Goal: Transaction & Acquisition: Purchase product/service

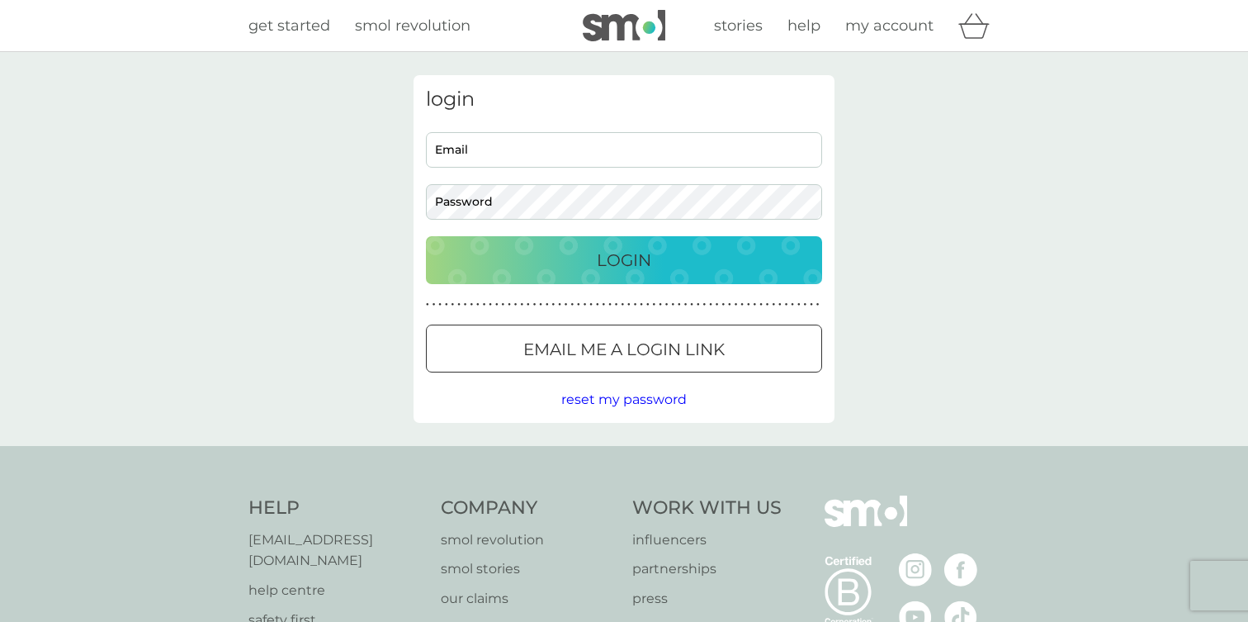
click at [643, 142] on input "Email" at bounding box center [624, 149] width 396 height 35
type input "devisree+223livetest@smolproducts.com"
click at [674, 265] on div "Login" at bounding box center [623, 260] width 363 height 26
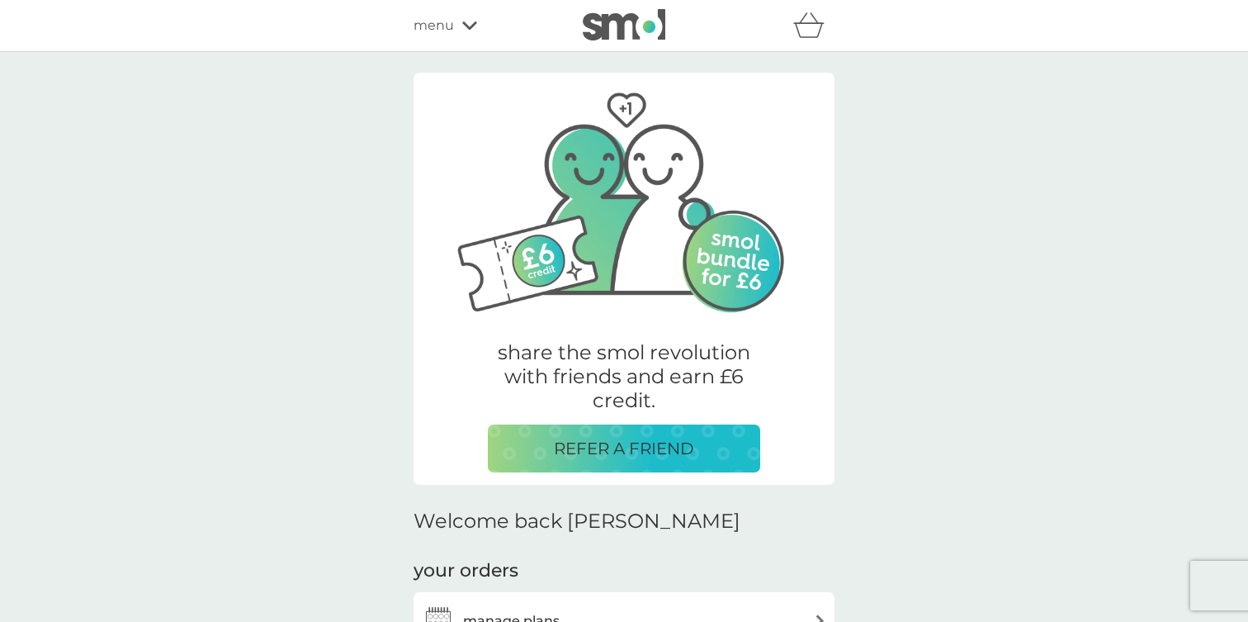
click at [809, 33] on icon "basket" at bounding box center [808, 25] width 31 height 26
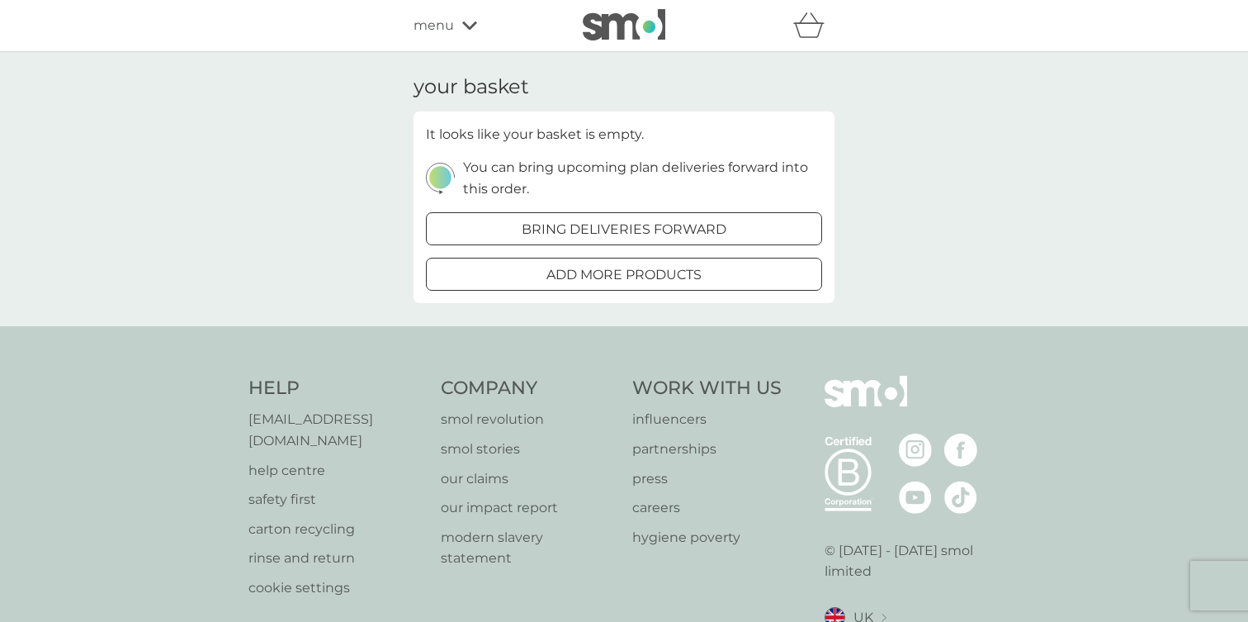
click at [645, 273] on div at bounding box center [623, 274] width 59 height 17
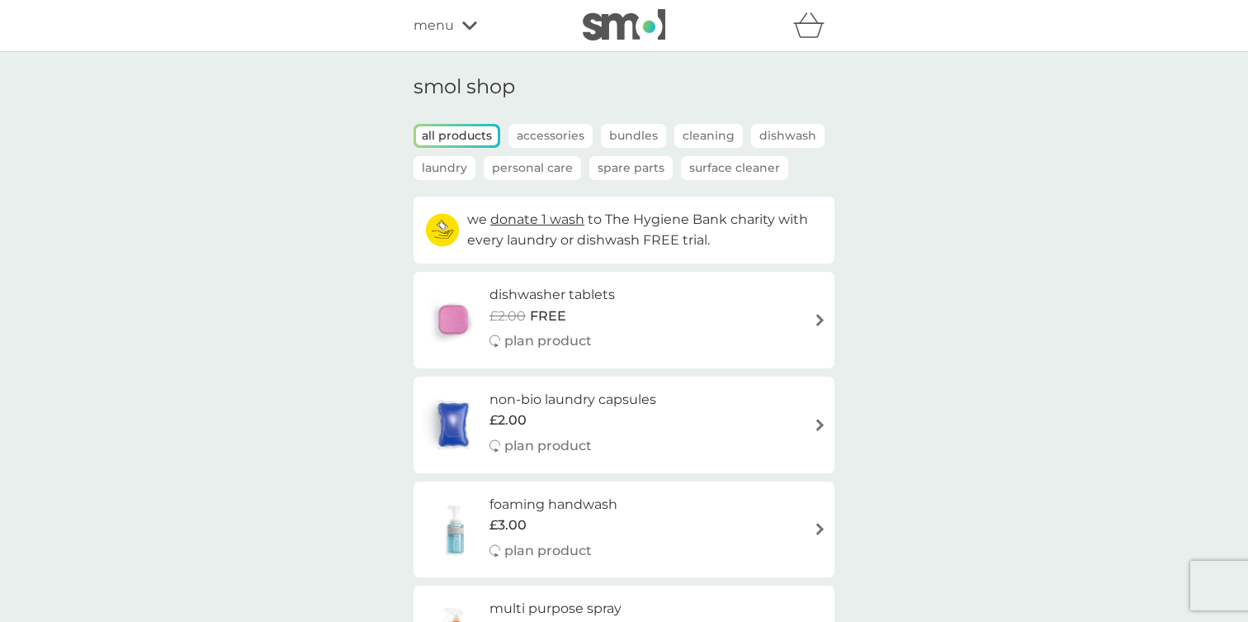
click at [594, 329] on div "dishwasher tablets £2.00 FREE plan product" at bounding box center [560, 320] width 142 height 72
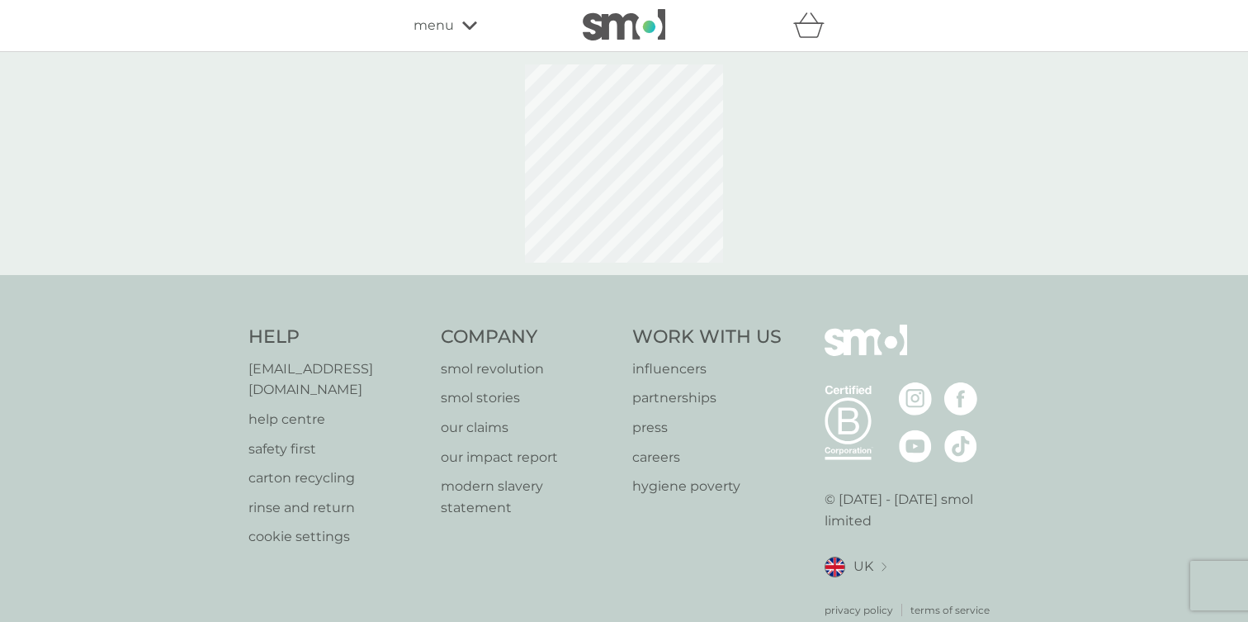
select select "42"
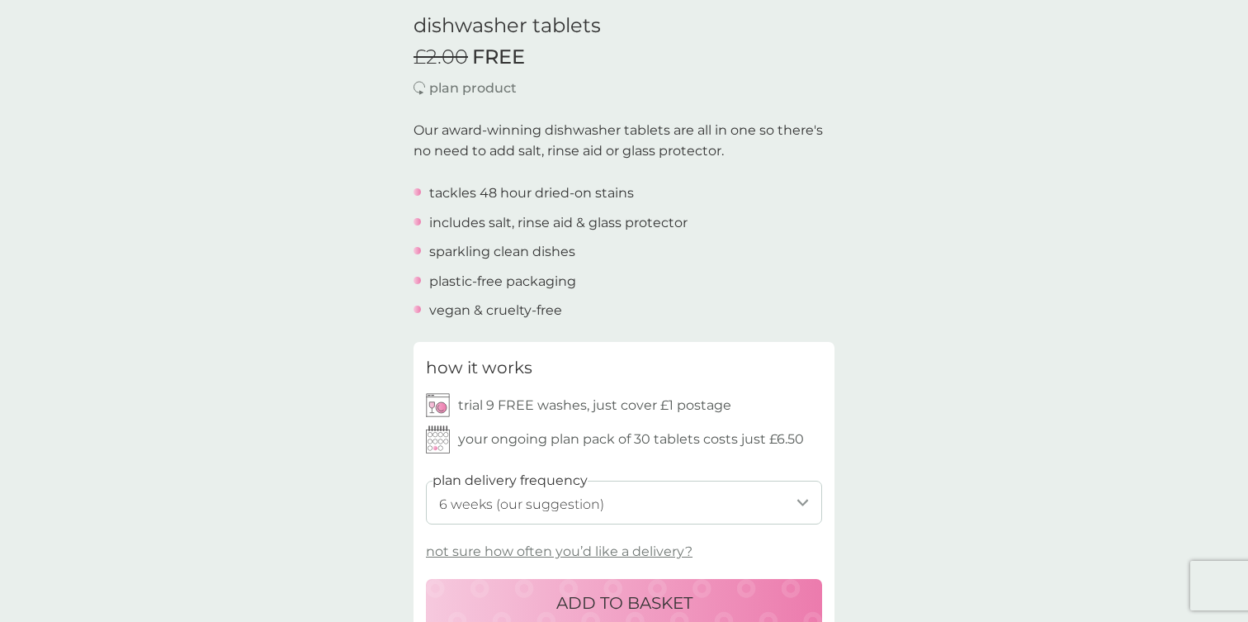
scroll to position [532, 0]
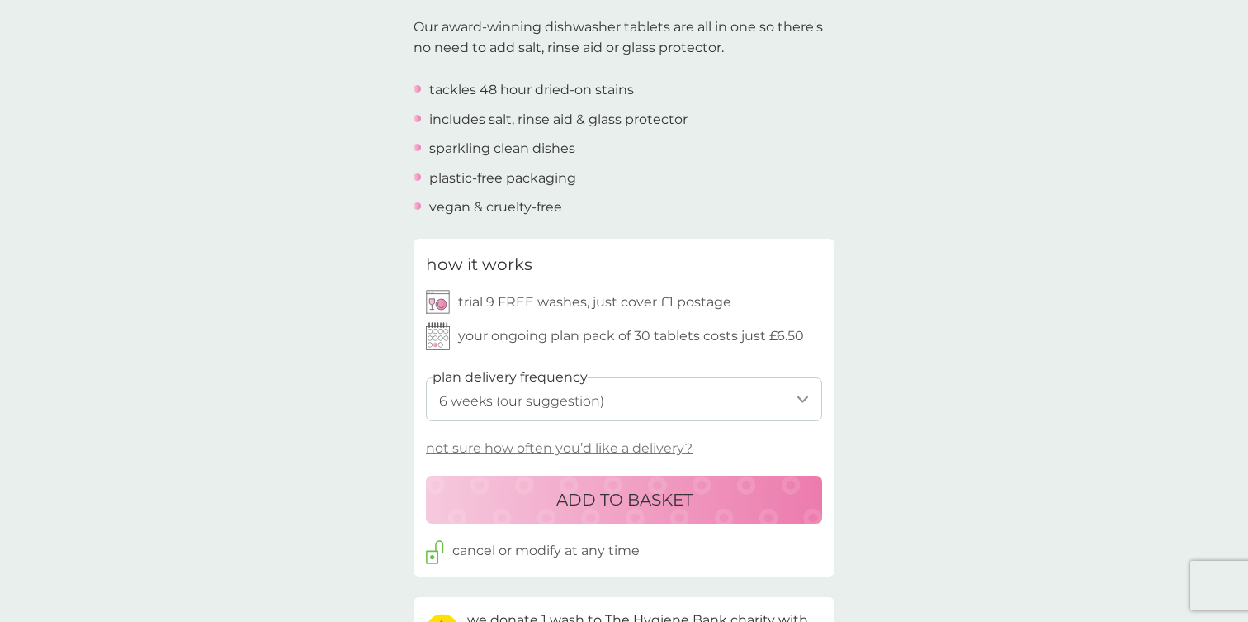
click at [574, 501] on p "ADD TO BASKET" at bounding box center [624, 499] width 136 height 26
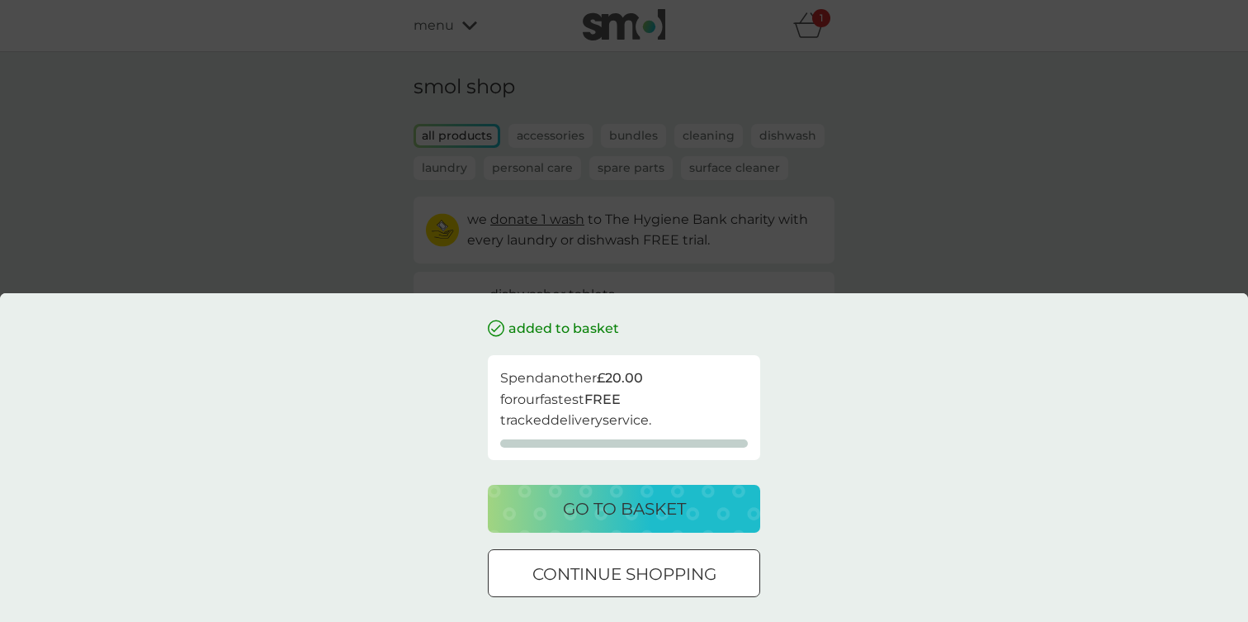
click at [570, 499] on p "go to basket" at bounding box center [624, 508] width 123 height 26
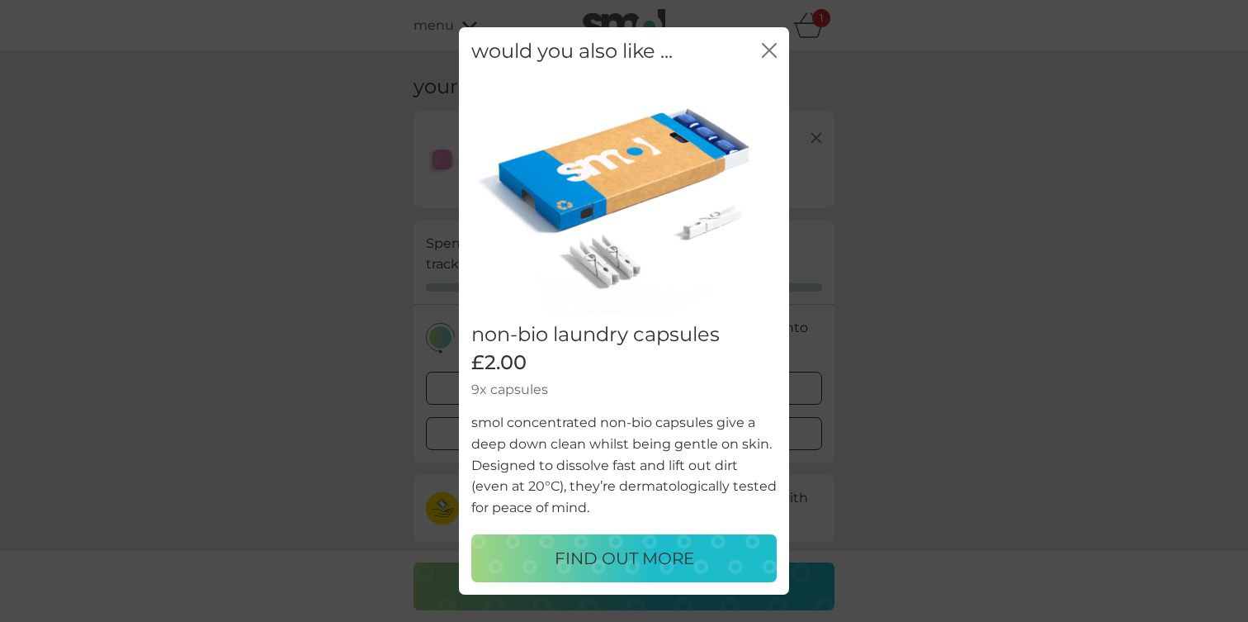
click at [768, 38] on div "would you also like ... close" at bounding box center [624, 51] width 330 height 49
click at [768, 51] on icon "close" at bounding box center [766, 50] width 7 height 13
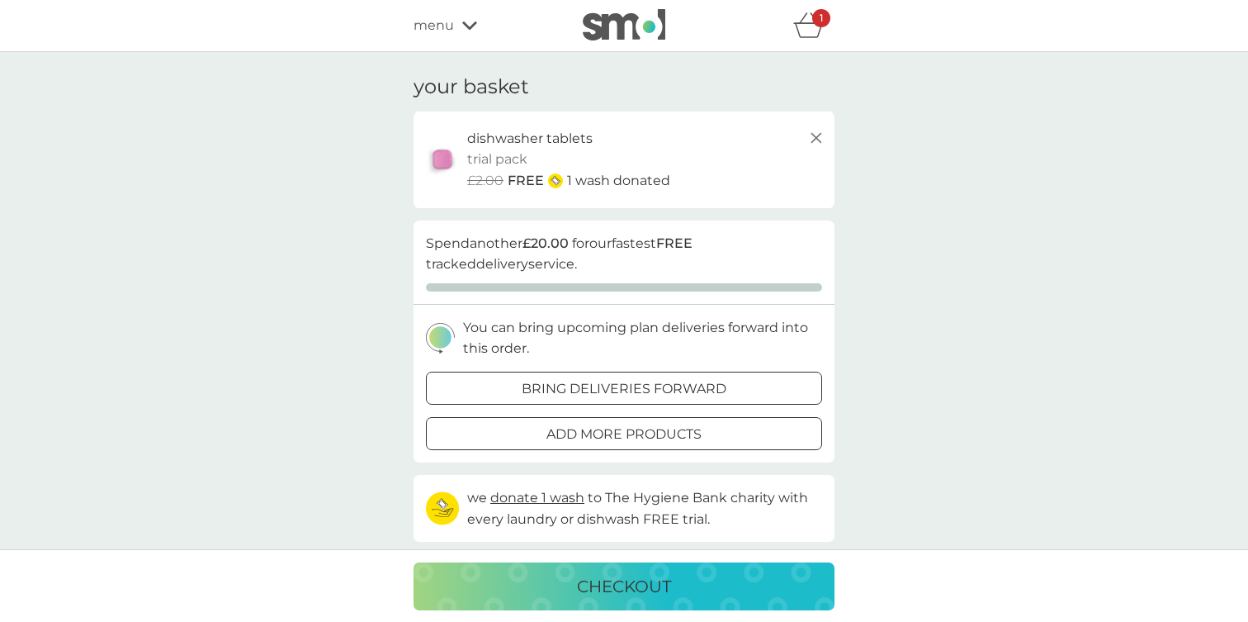
click at [614, 576] on p "checkout" at bounding box center [624, 586] width 94 height 26
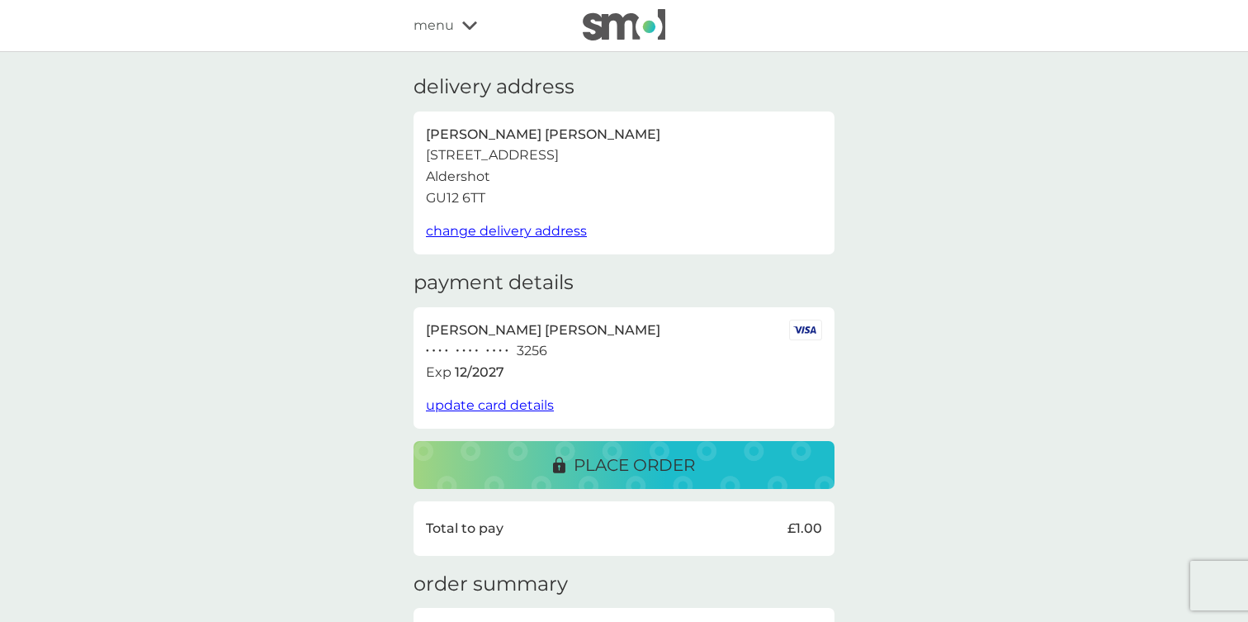
click at [531, 229] on span "change delivery address" at bounding box center [506, 231] width 161 height 16
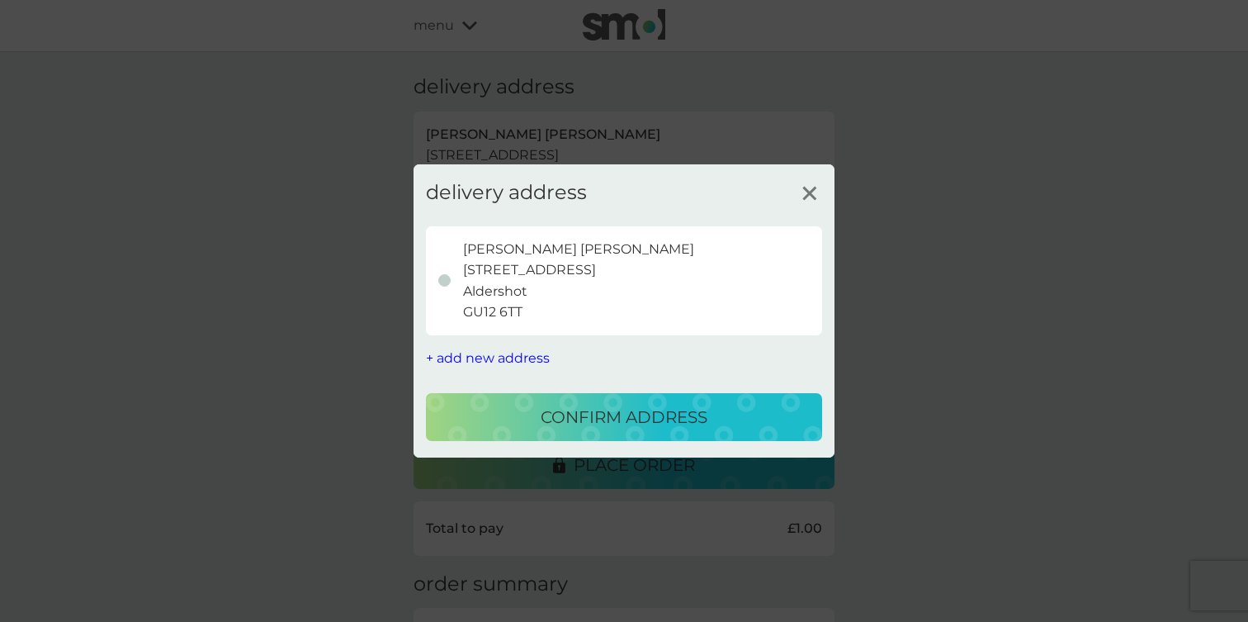
click at [522, 357] on span "+ add new address" at bounding box center [488, 358] width 124 height 16
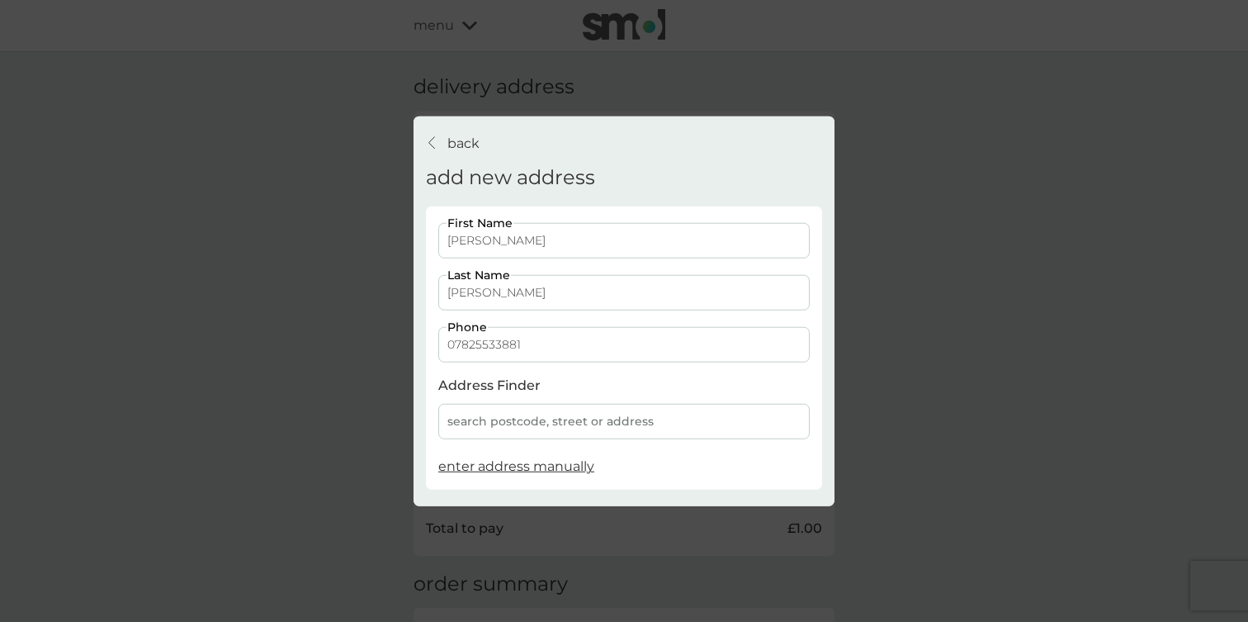
click at [498, 466] on span "enter address manually" at bounding box center [516, 466] width 156 height 16
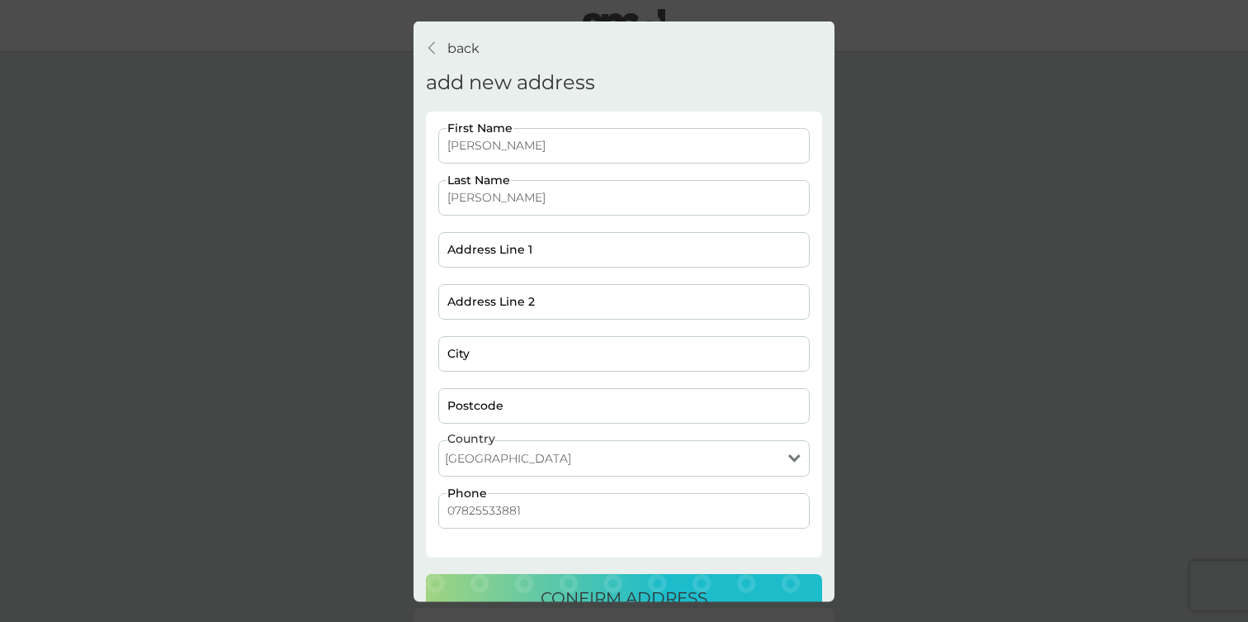
click at [459, 52] on p "back" at bounding box center [463, 47] width 32 height 21
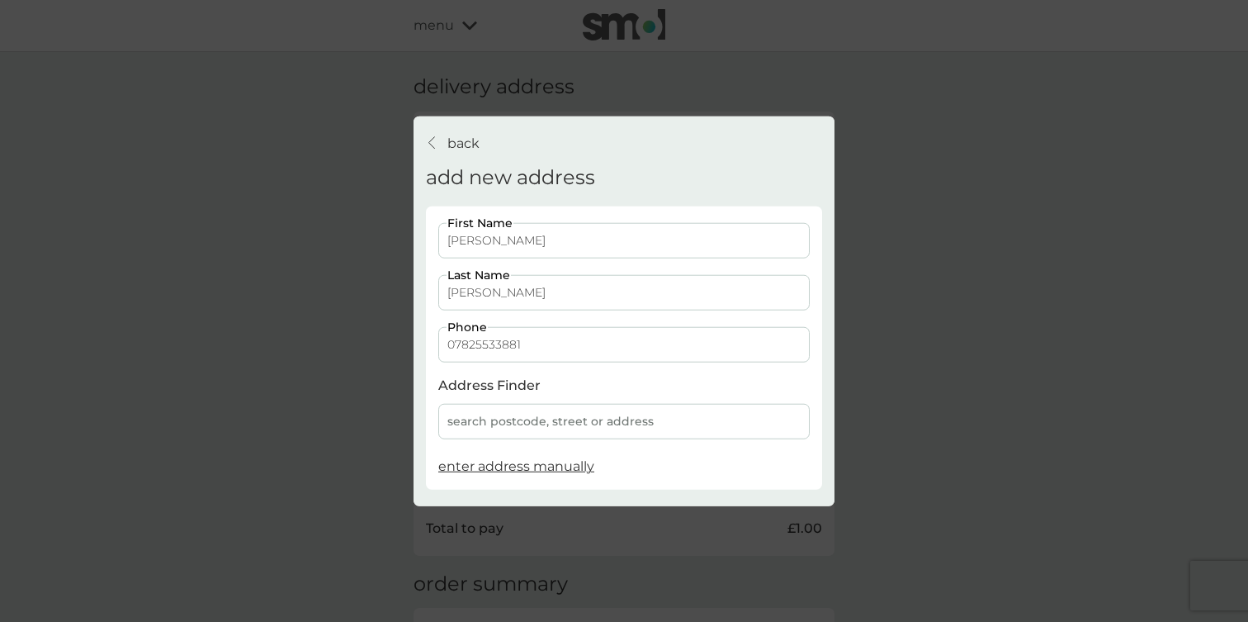
click at [479, 418] on div "search postcode, street or address" at bounding box center [623, 421] width 371 height 35
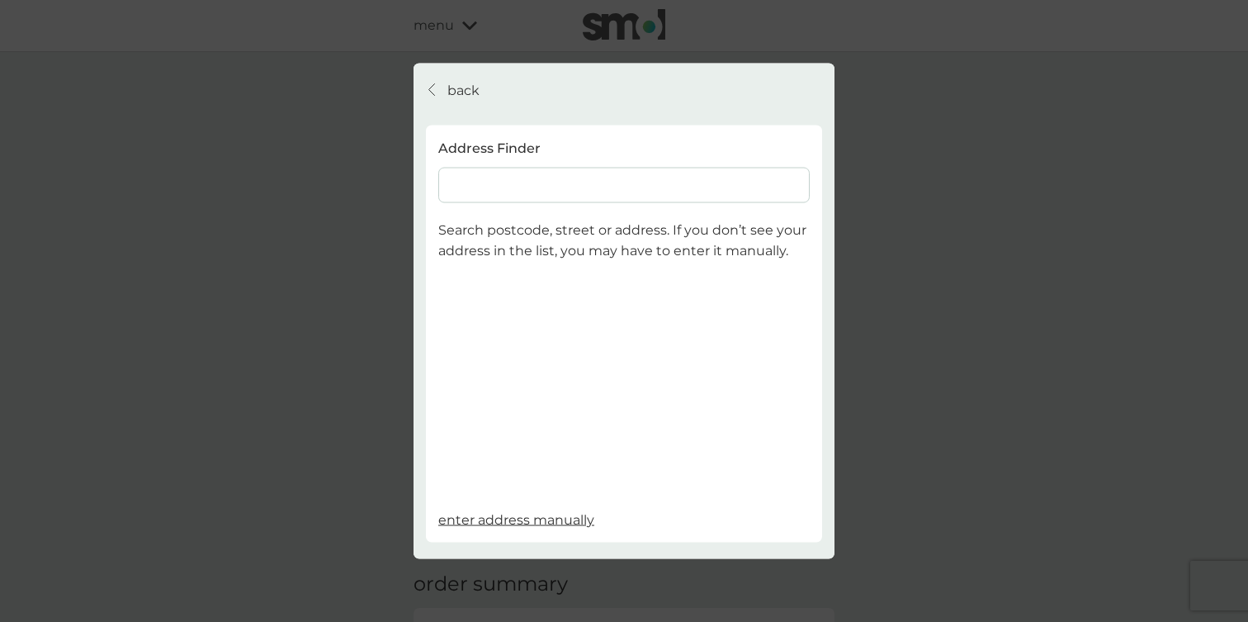
click at [484, 183] on input at bounding box center [623, 184] width 371 height 35
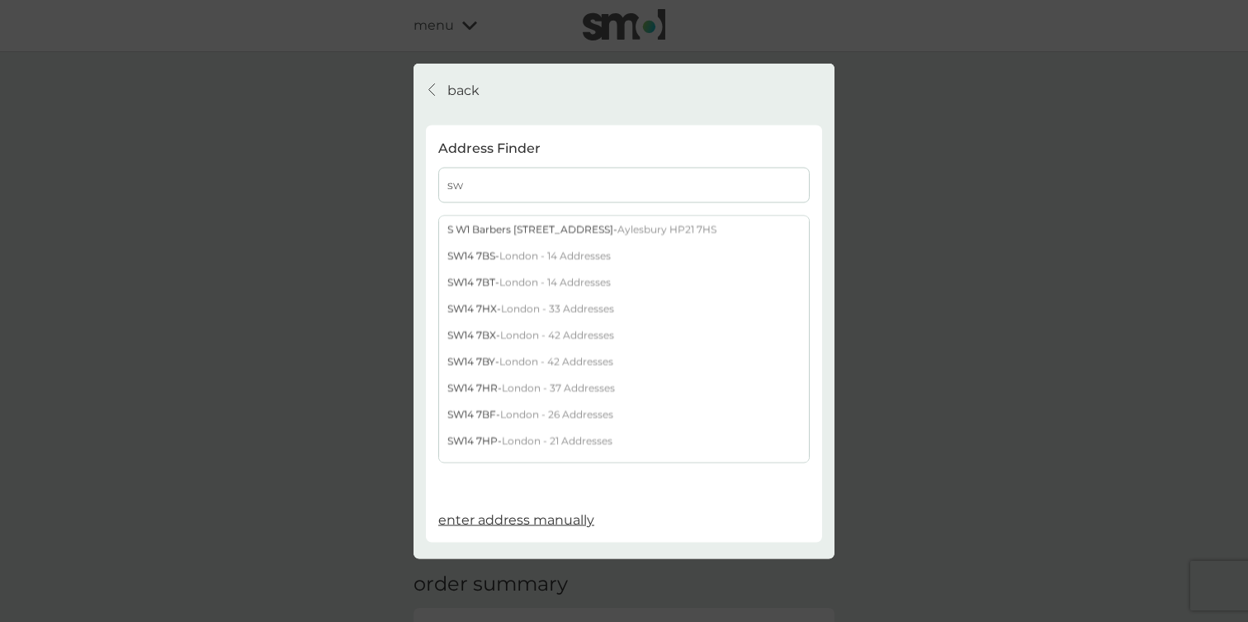
type input "s"
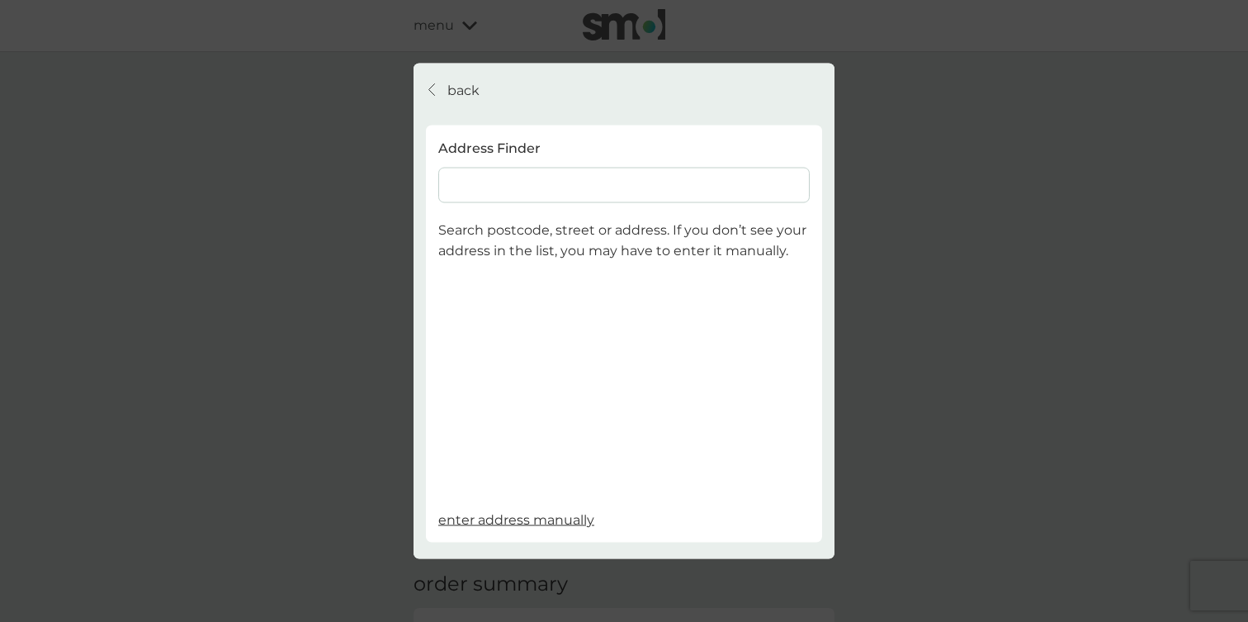
click at [456, 85] on p "back" at bounding box center [463, 89] width 32 height 21
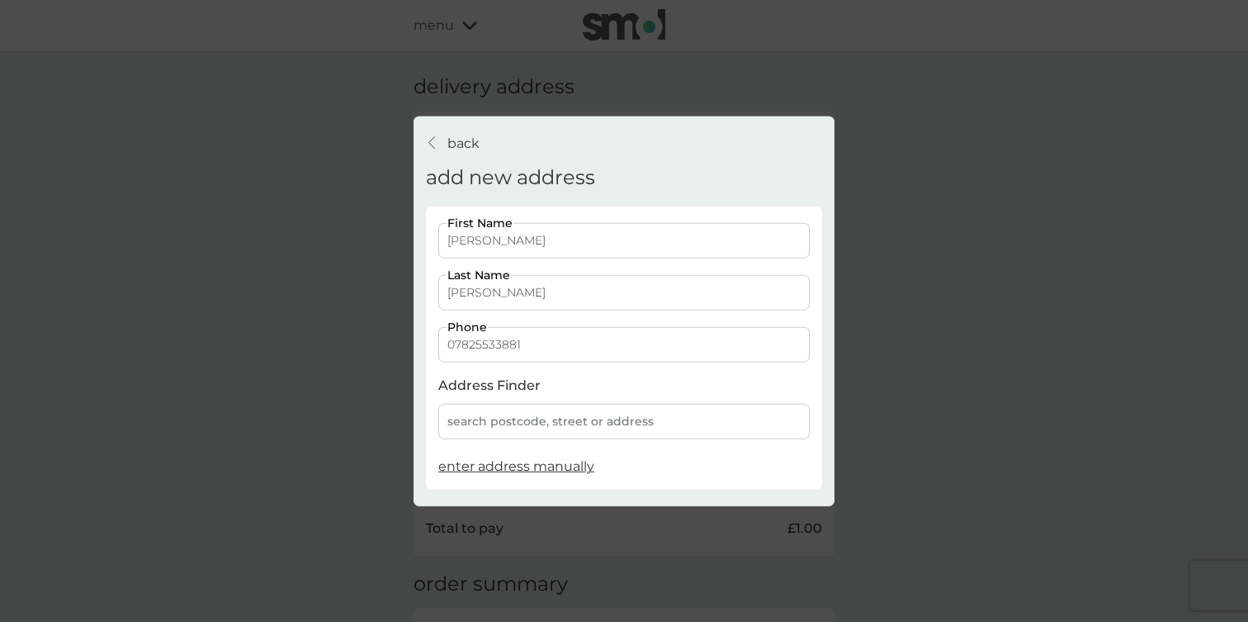
click at [429, 144] on icon "back" at bounding box center [431, 142] width 7 height 13
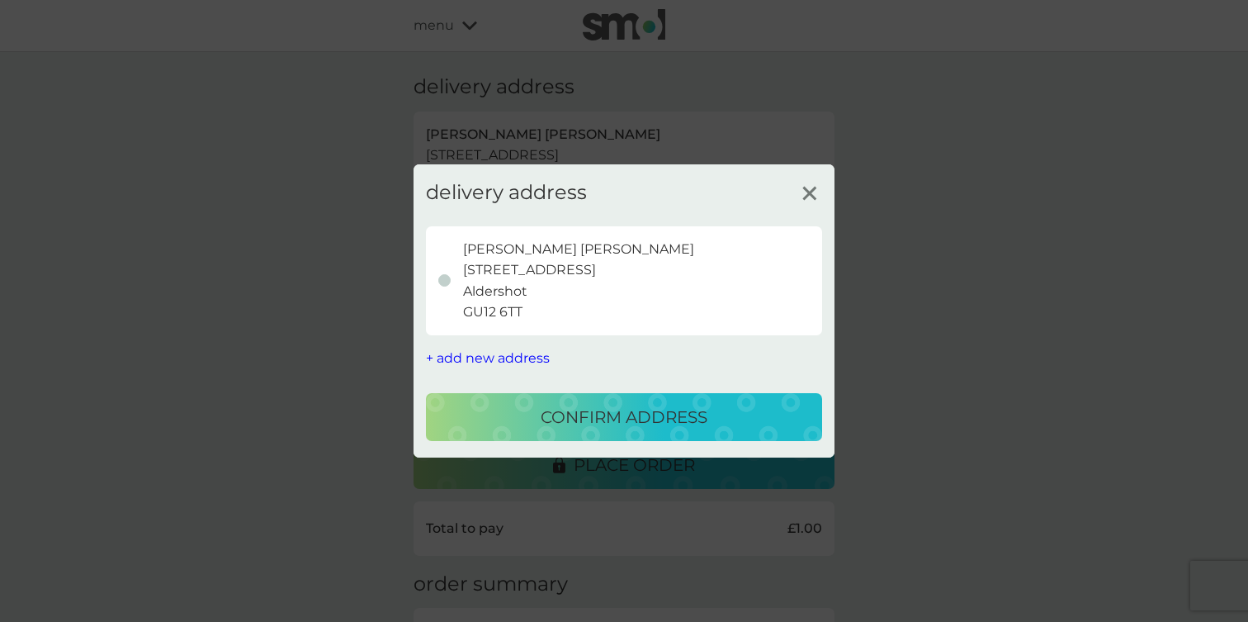
click at [532, 358] on span "+ add new address" at bounding box center [488, 358] width 124 height 16
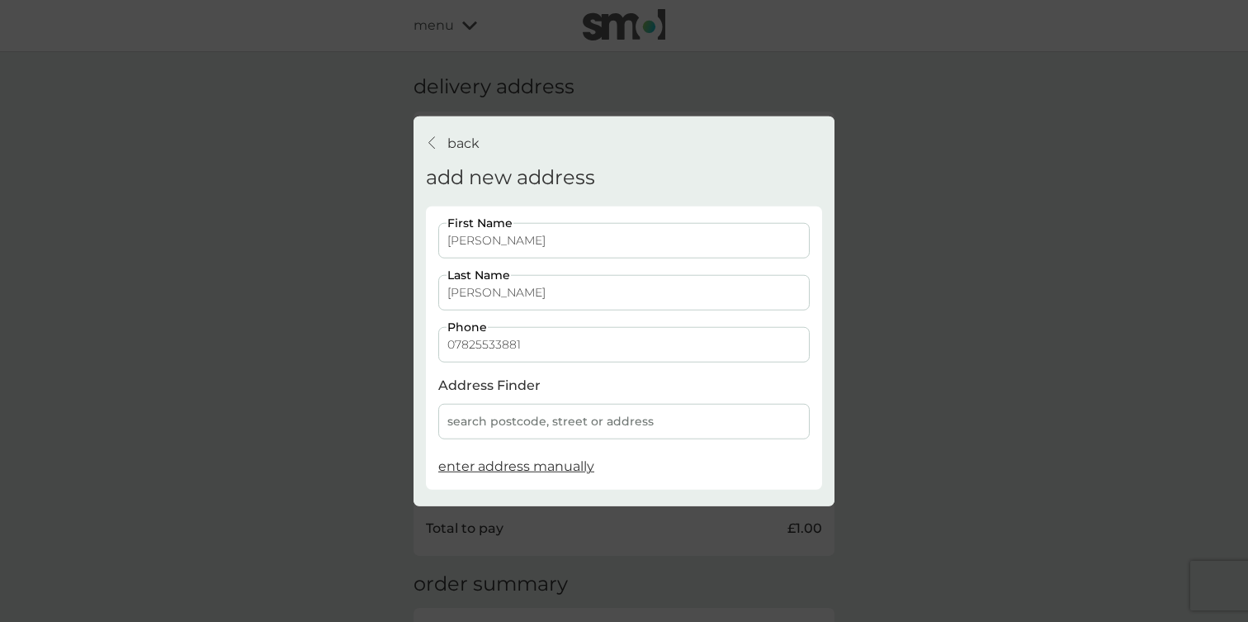
click at [506, 468] on span "enter address manually" at bounding box center [516, 466] width 156 height 16
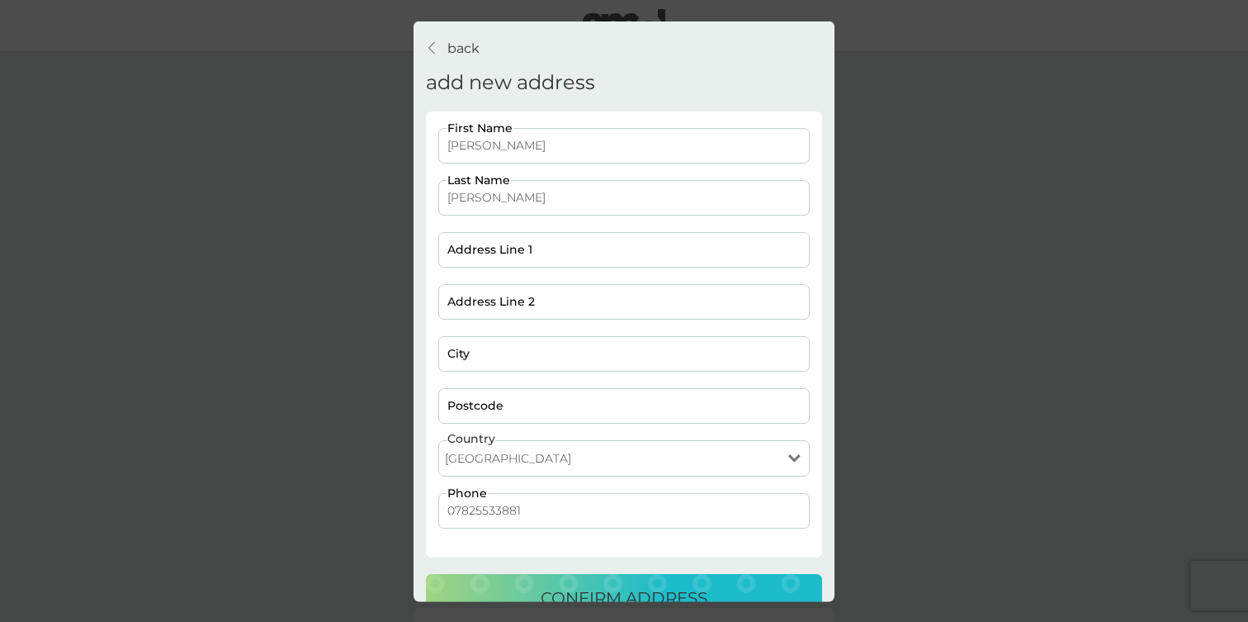
click at [507, 452] on select "[GEOGRAPHIC_DATA] [GEOGRAPHIC_DATA] [GEOGRAPHIC_DATA] [GEOGRAPHIC_DATA]" at bounding box center [623, 457] width 371 height 36
select select "Jersey"
click at [438, 439] on select "[GEOGRAPHIC_DATA] [GEOGRAPHIC_DATA] [GEOGRAPHIC_DATA] [GEOGRAPHIC_DATA]" at bounding box center [623, 457] width 371 height 36
click at [503, 257] on input "Address Line 1" at bounding box center [623, 248] width 371 height 35
type input "skd"
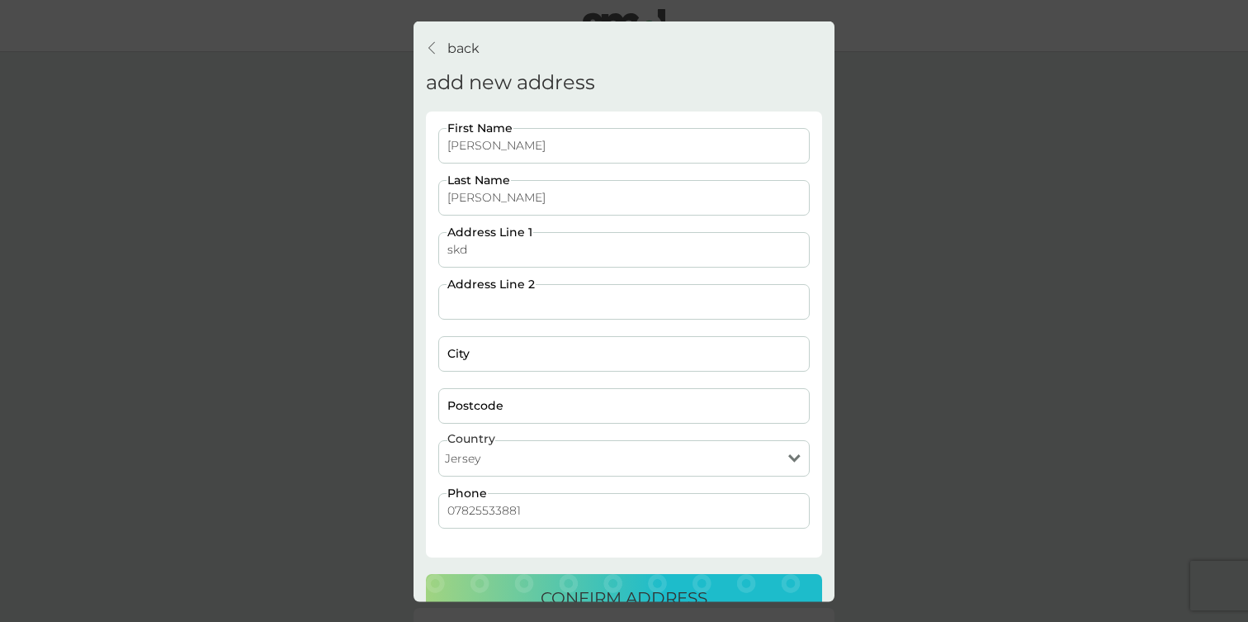
click at [494, 305] on input "Address Line 2" at bounding box center [623, 300] width 371 height 35
type input "skn"
click at [480, 366] on input "City" at bounding box center [623, 352] width 371 height 35
type input "sknf"
click at [472, 413] on input "Postcode" at bounding box center [623, 404] width 371 height 35
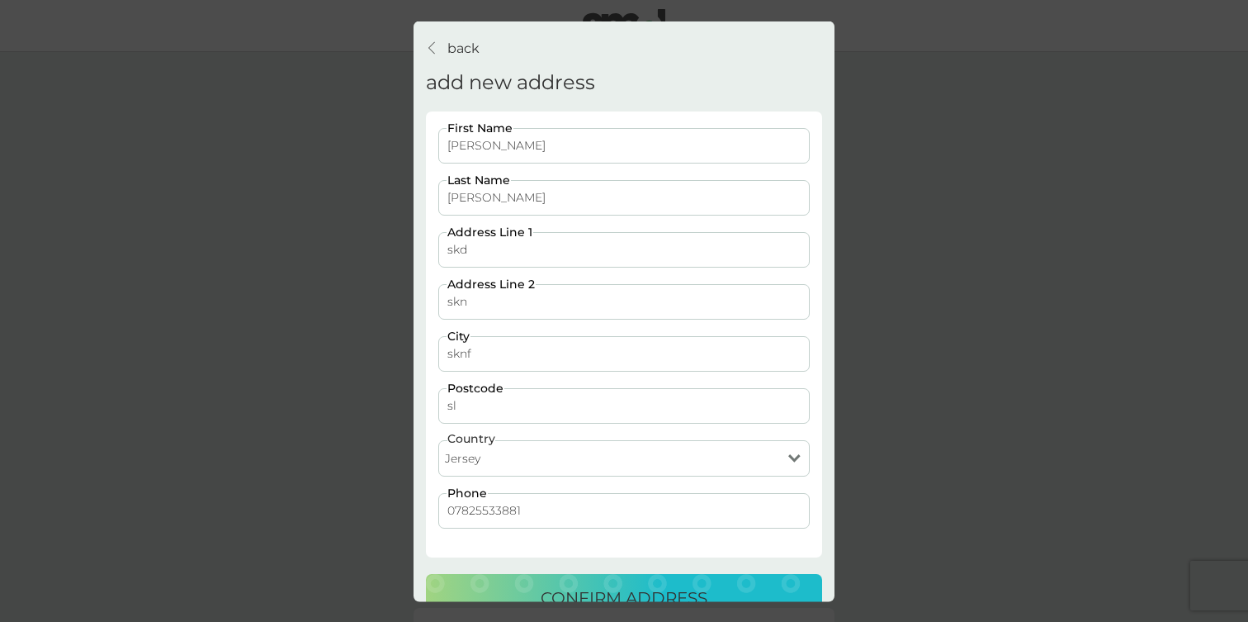
type input "s"
type input "JE2 7DN"
click at [541, 586] on p "confirm address" at bounding box center [624, 597] width 167 height 26
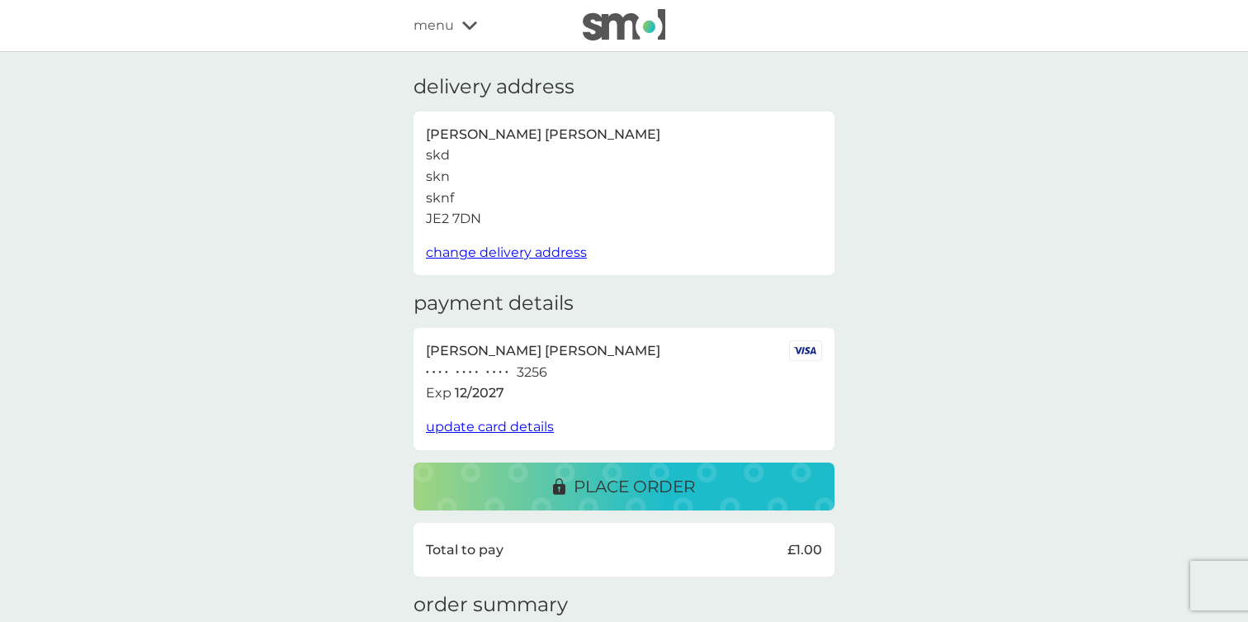
click at [496, 257] on span "change delivery address" at bounding box center [506, 252] width 161 height 16
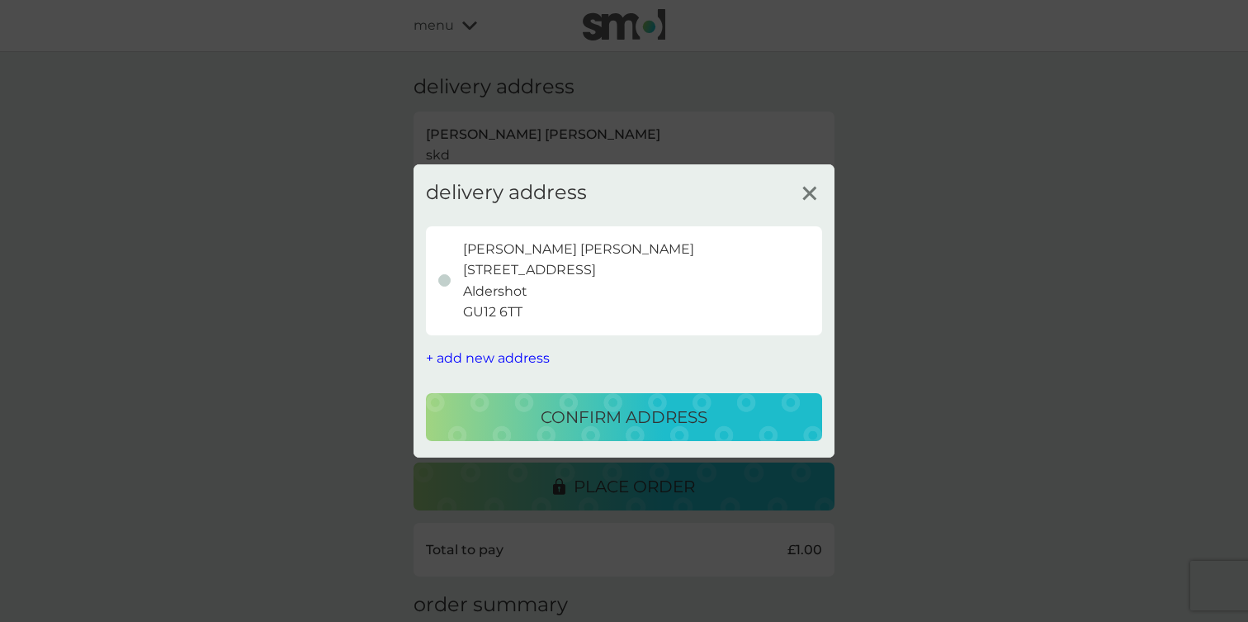
click at [808, 189] on icon at bounding box center [809, 193] width 25 height 25
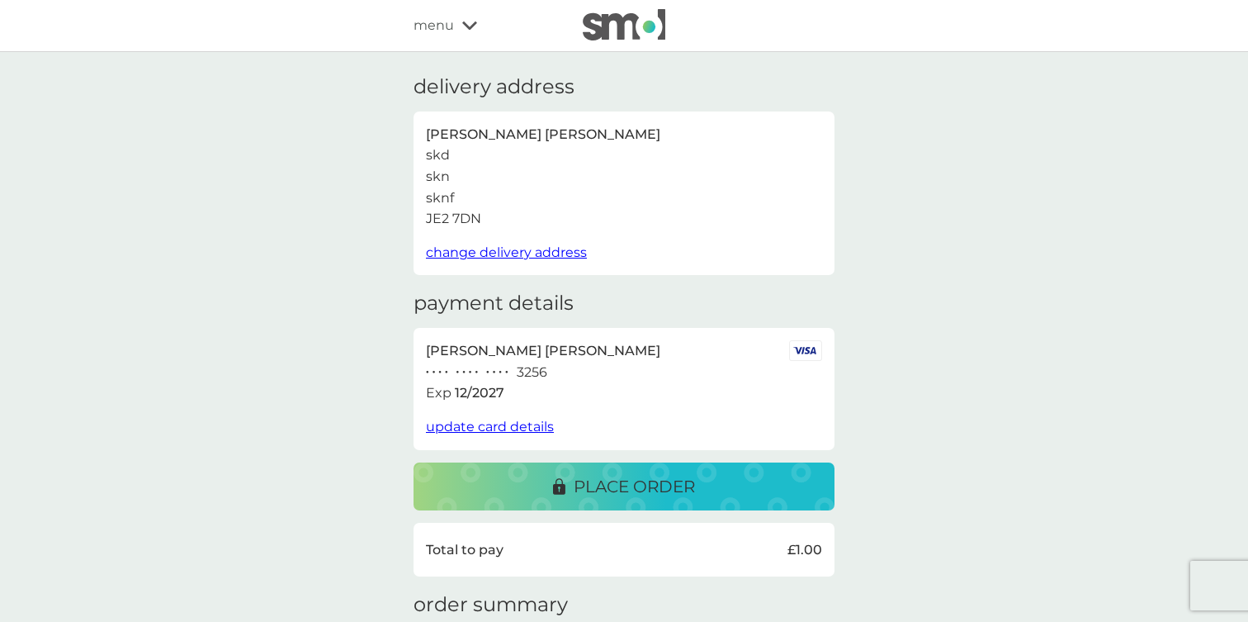
click at [477, 258] on span "change delivery address" at bounding box center [506, 252] width 161 height 16
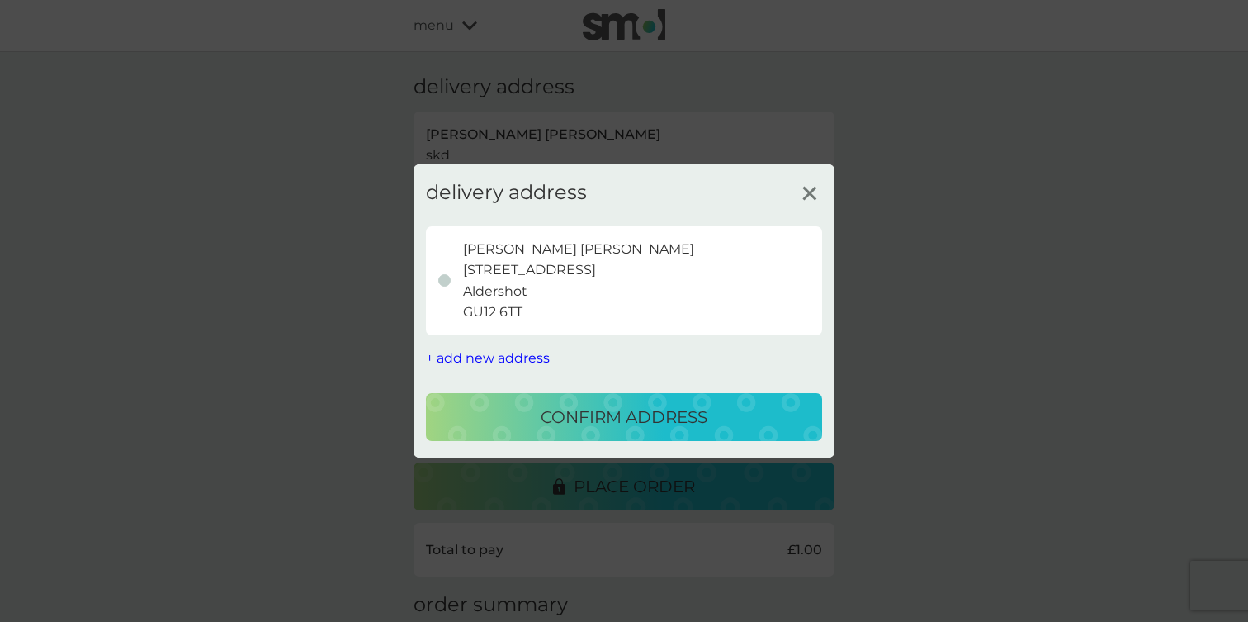
click at [528, 354] on span "+ add new address" at bounding box center [488, 358] width 124 height 16
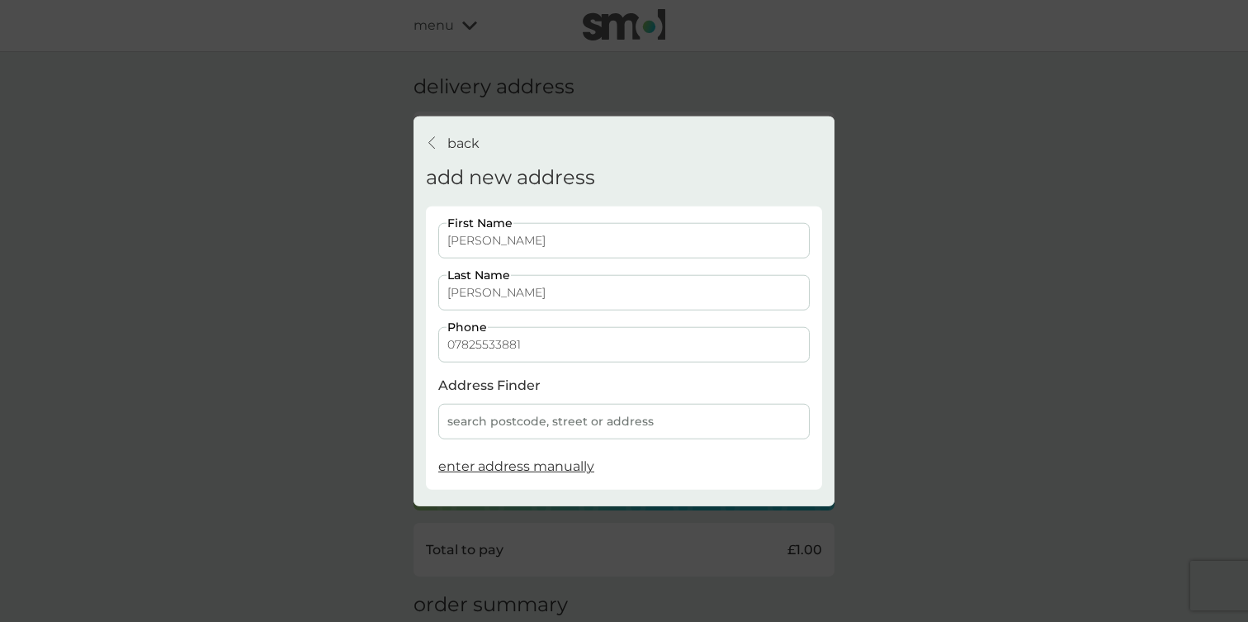
click at [514, 416] on div "search postcode, street or address" at bounding box center [623, 421] width 371 height 35
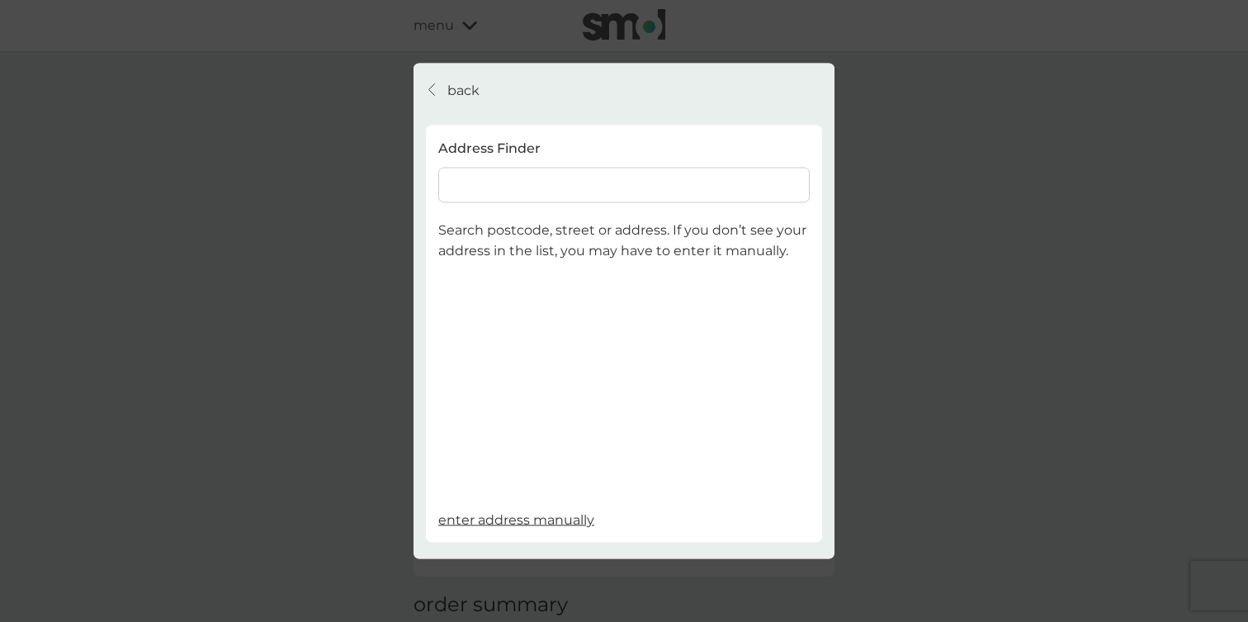
click at [513, 186] on input at bounding box center [623, 184] width 371 height 35
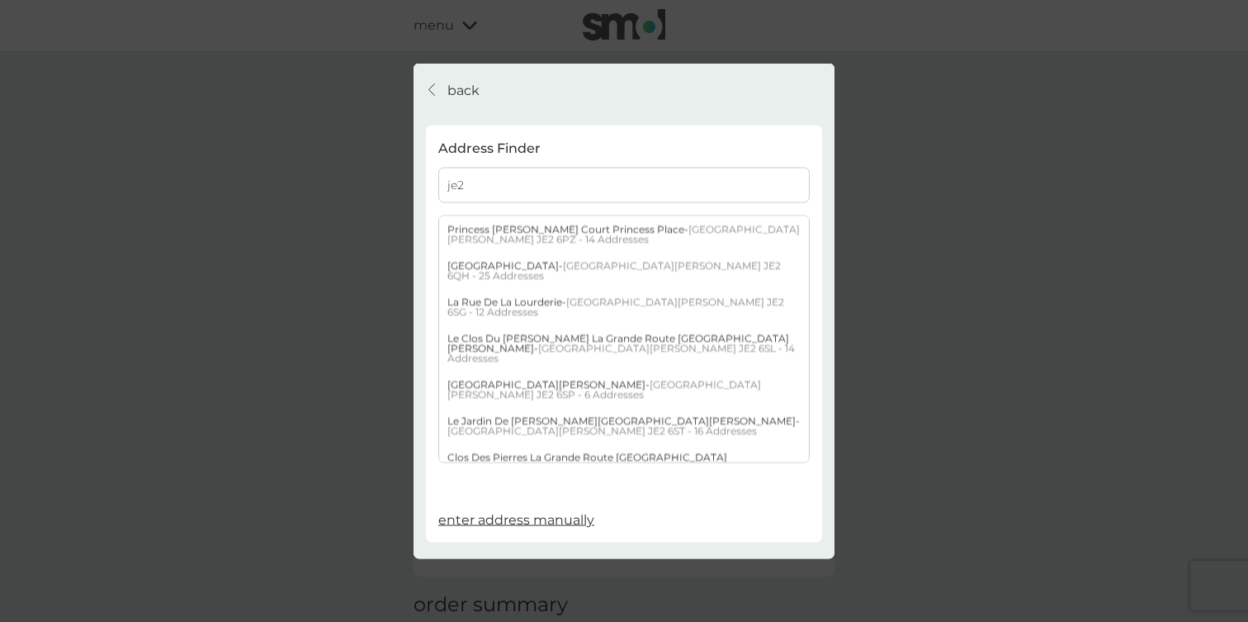
type input "je2"
click at [574, 266] on div "[GEOGRAPHIC_DATA][PERSON_NAME] - 25 Addresses" at bounding box center [624, 270] width 370 height 36
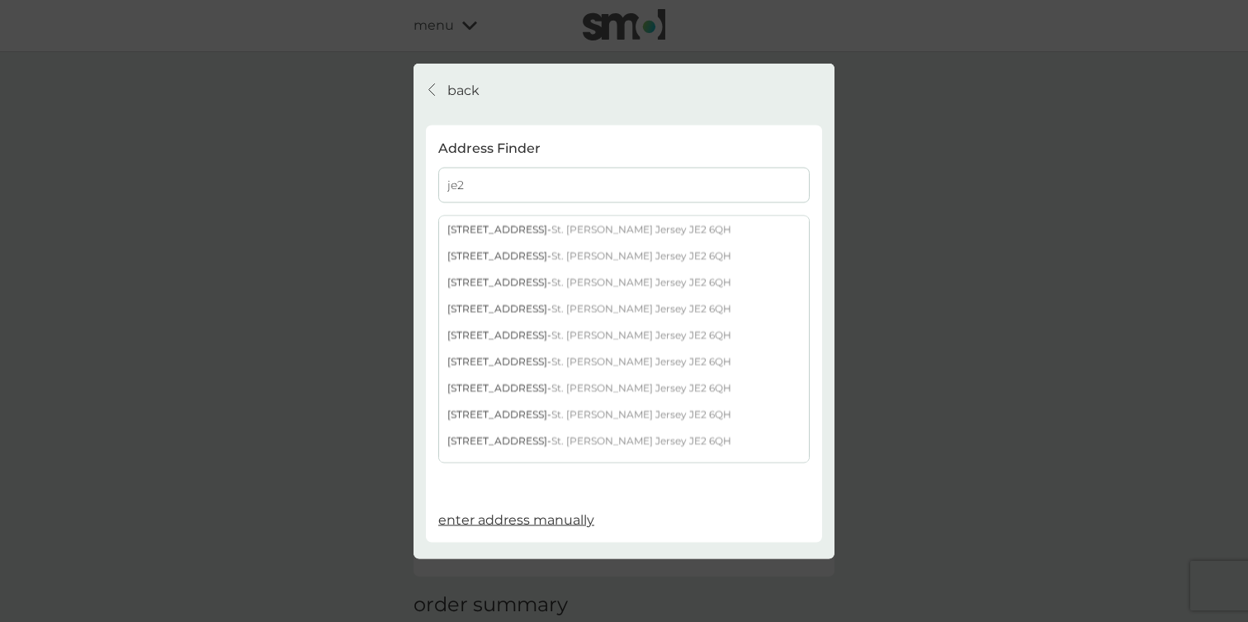
click at [569, 281] on div "[STREET_ADDRESS][PERSON_NAME]" at bounding box center [624, 281] width 370 height 26
select select "Jersey"
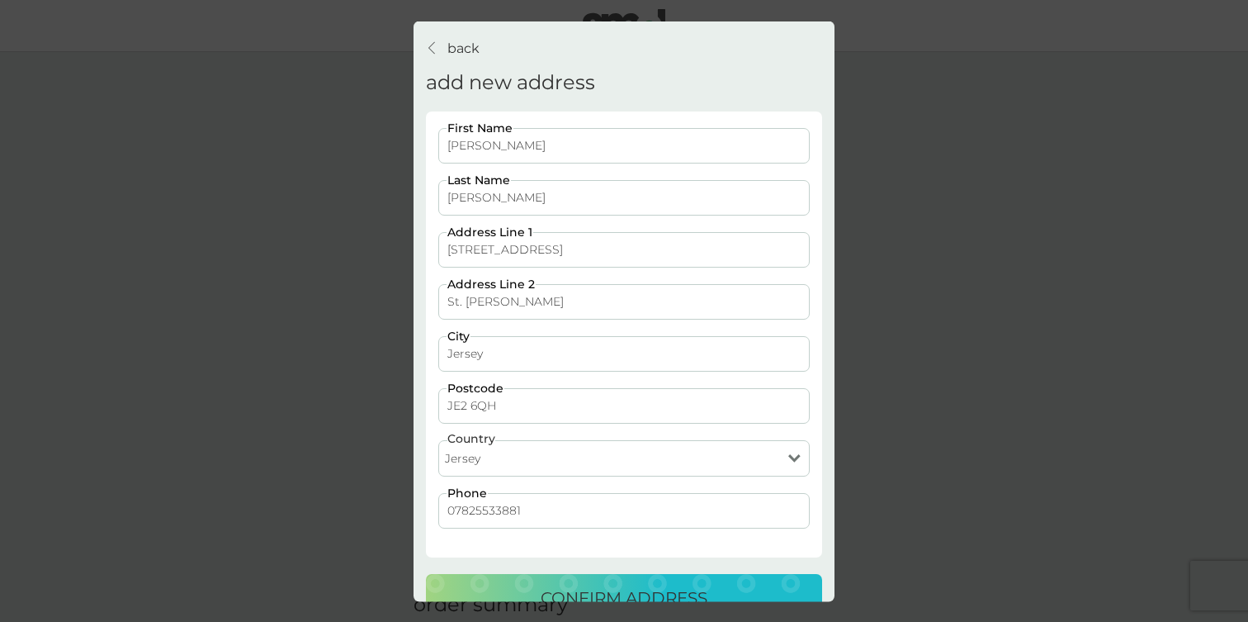
click at [239, 246] on div "back back add new address [PERSON_NAME] First Name [PERSON_NAME] Last Name [GEO…" at bounding box center [624, 311] width 1248 height 622
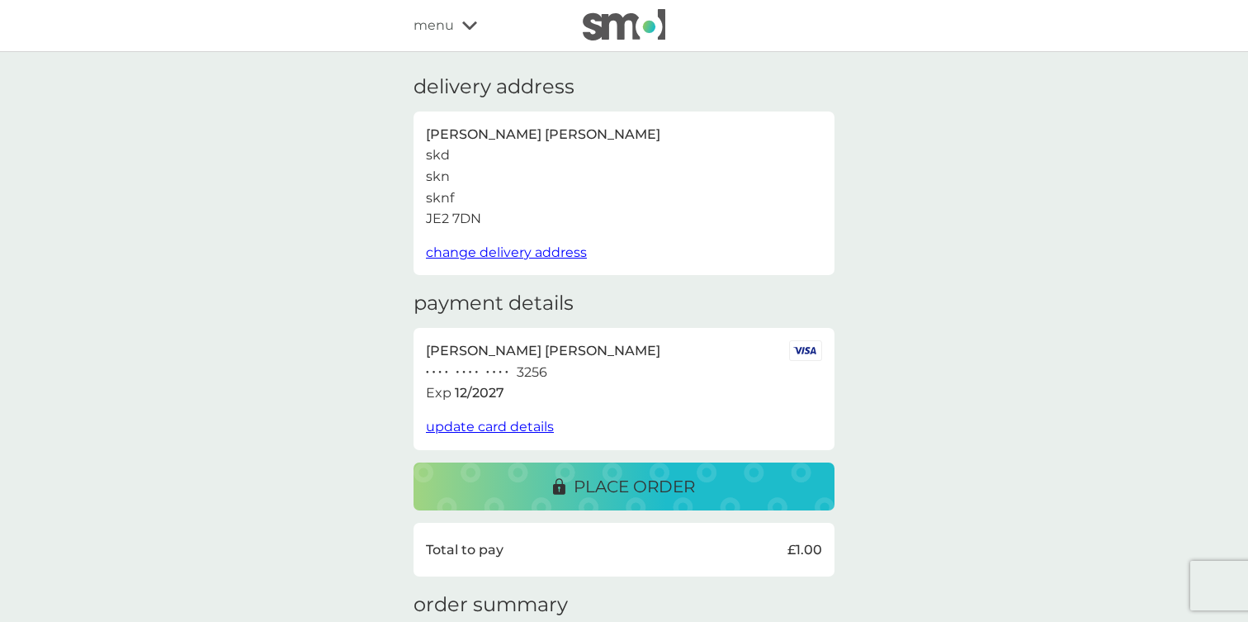
click at [437, 31] on span "menu" at bounding box center [434, 25] width 40 height 21
